Goal: Task Accomplishment & Management: Manage account settings

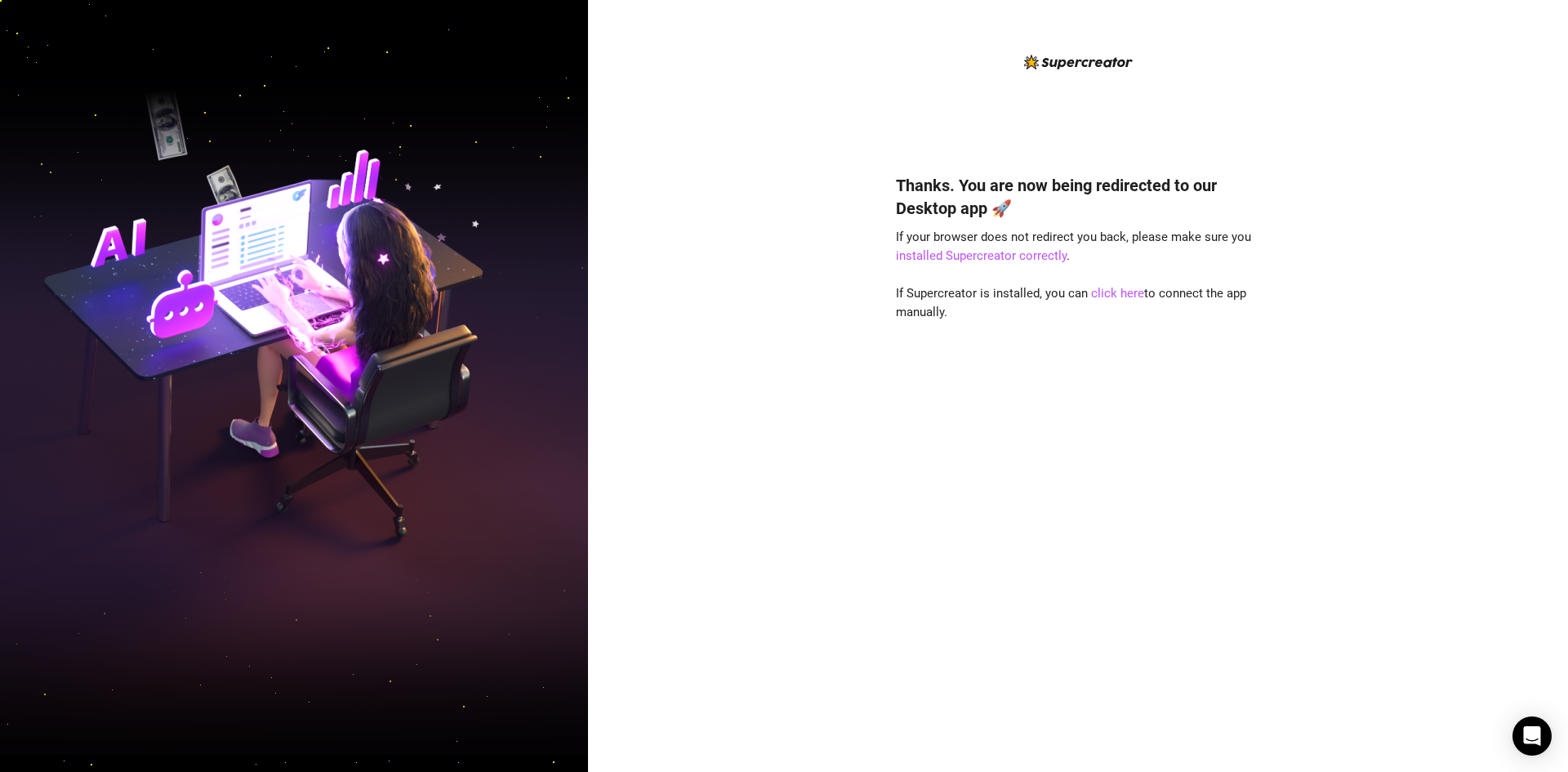
click at [911, 131] on div "Thanks. You are now being redirected to our Desktop app 🚀 If your browser does …" at bounding box center [1077, 398] width 364 height 694
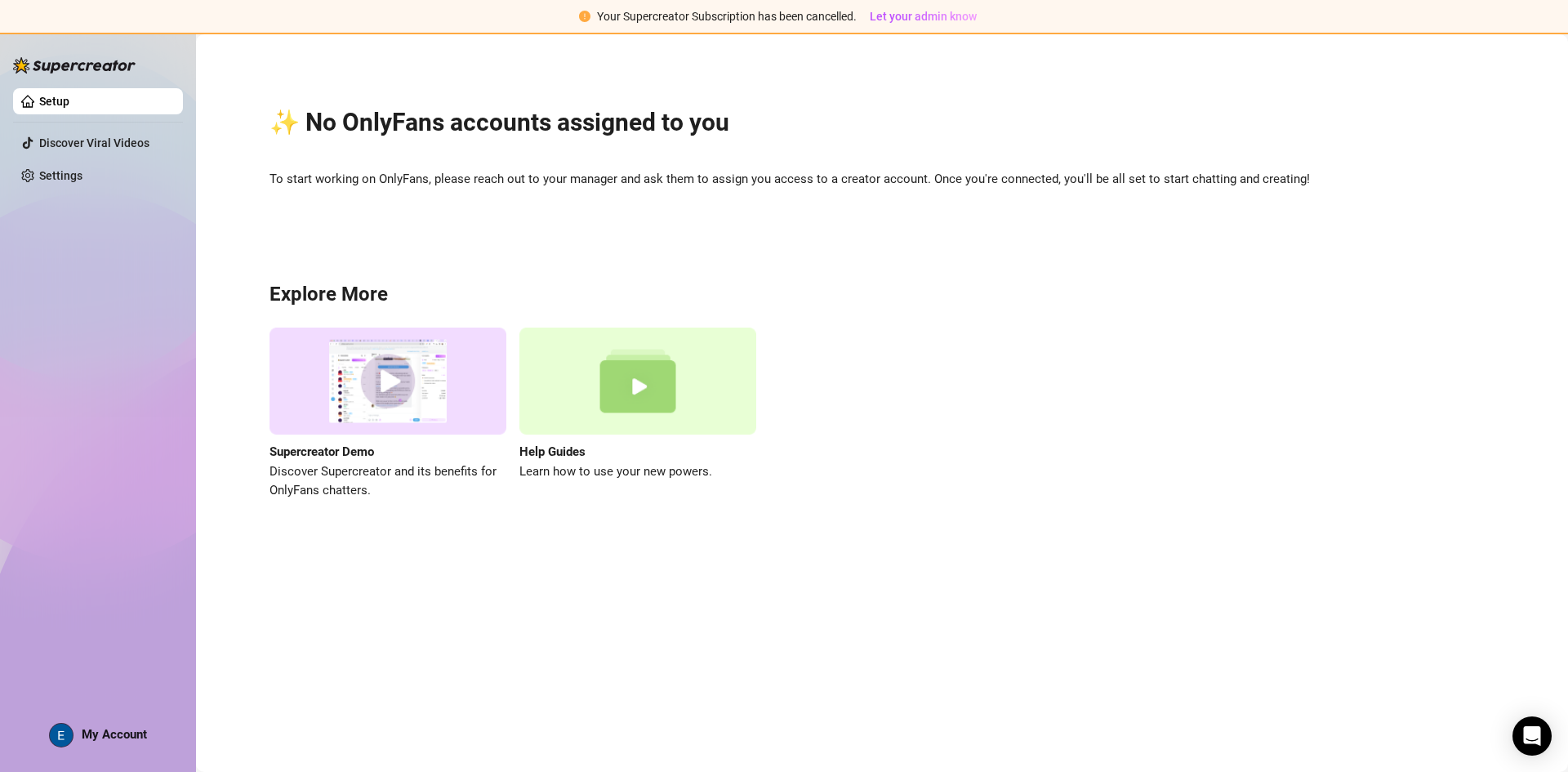
click at [106, 722] on div "Setup Discover Viral Videos Settings My Account" at bounding box center [97, 394] width 170 height 724
click at [106, 728] on span "My Account" at bounding box center [114, 734] width 66 height 15
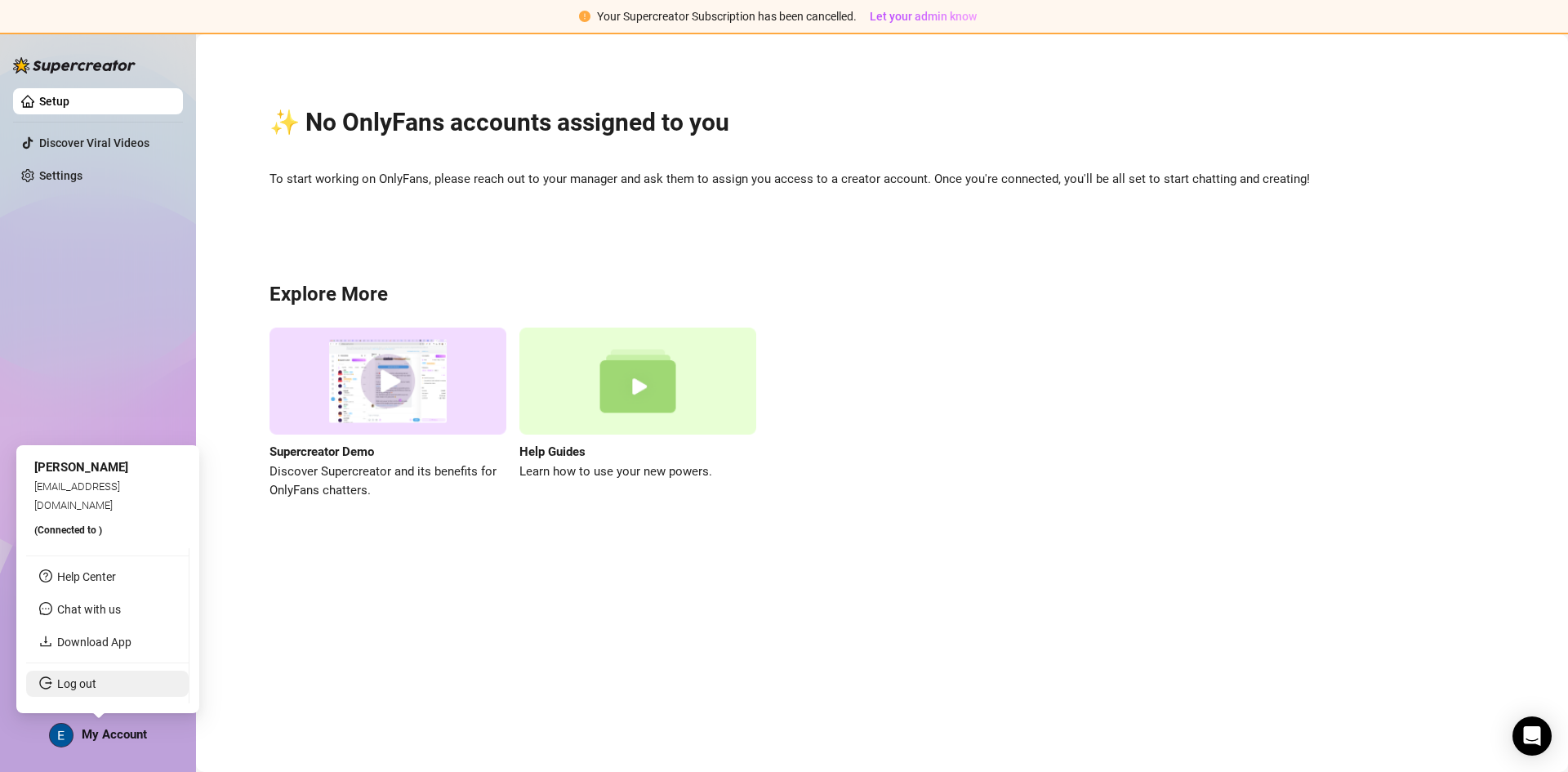
click at [96, 690] on link "Log out" at bounding box center [77, 683] width 39 height 13
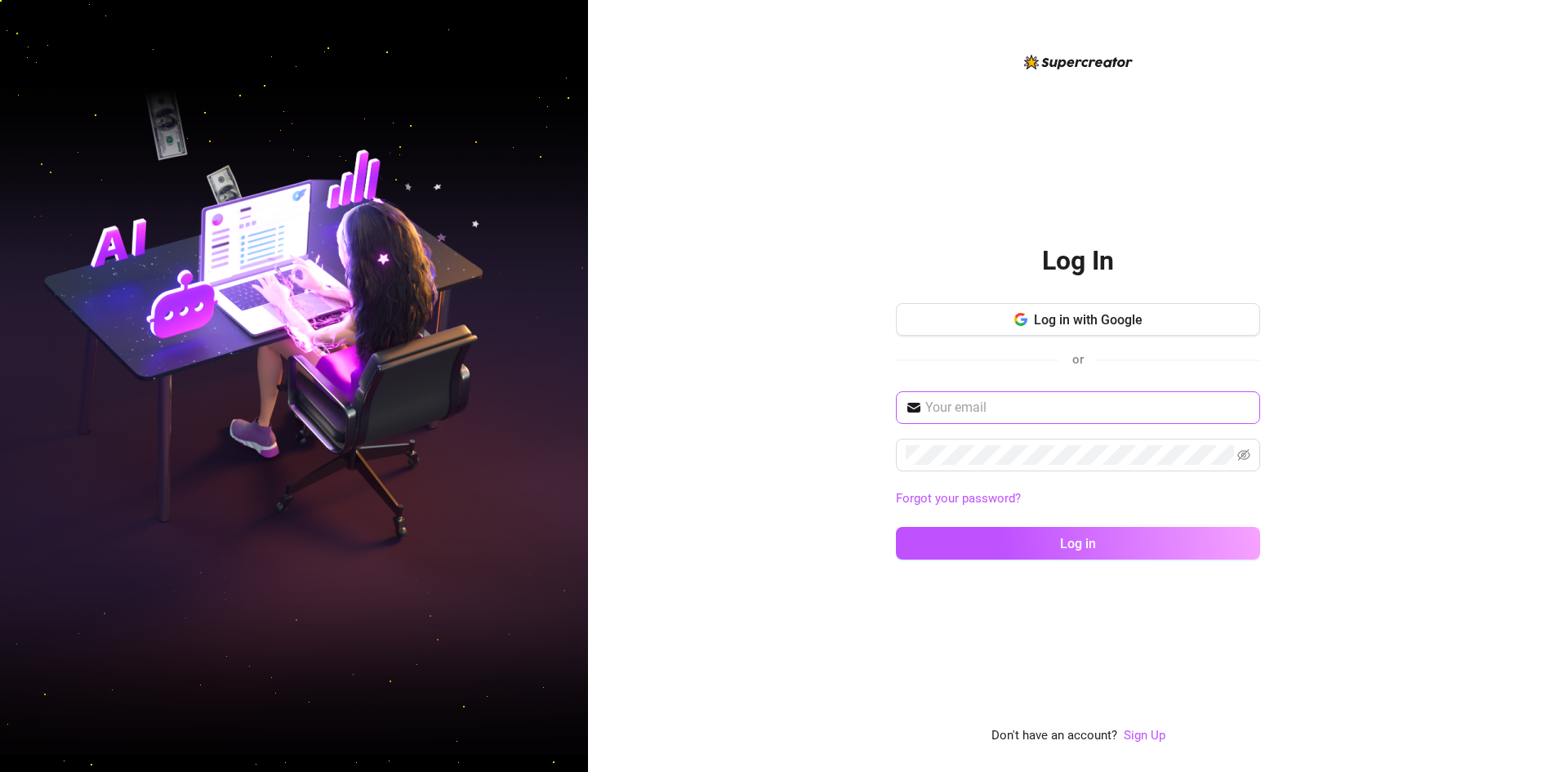
click at [950, 421] on span at bounding box center [1077, 408] width 364 height 32
click at [948, 416] on input "text" at bounding box center [1088, 407] width 325 height 20
paste input "adrianasupercreator@gmail.com"
type input "adrianasupercreator@gmail.com"
click at [1057, 469] on span at bounding box center [1077, 455] width 364 height 32
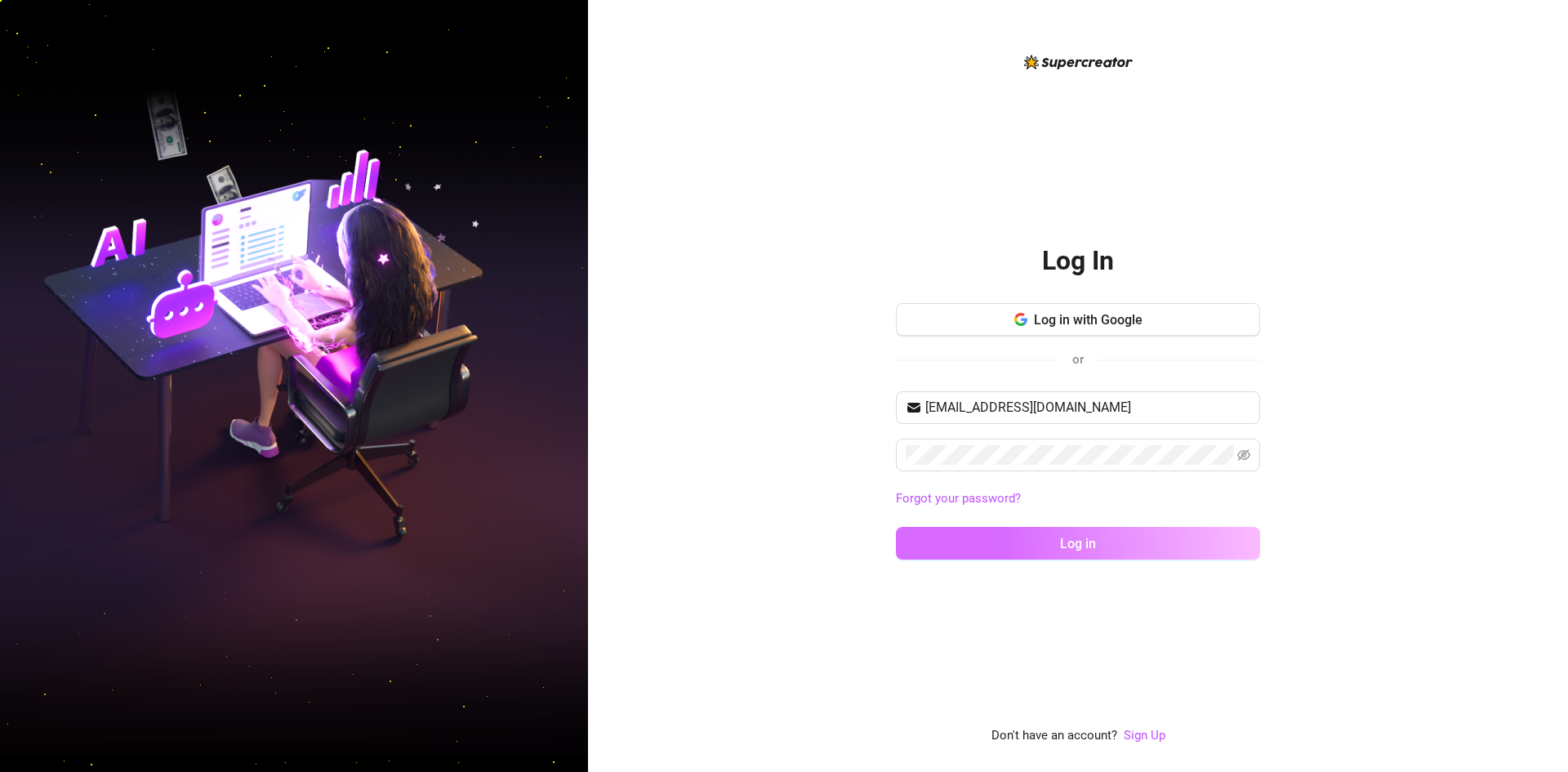
click at [1119, 541] on button "Log in" at bounding box center [1077, 543] width 364 height 32
